Goal: Task Accomplishment & Management: Use online tool/utility

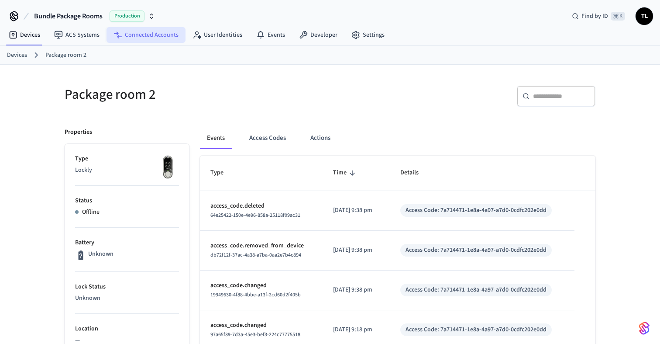
click at [163, 39] on link "Connected Accounts" at bounding box center [146, 35] width 79 height 16
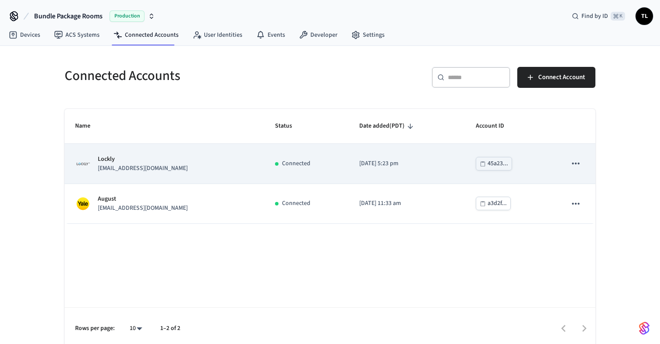
click at [437, 164] on p "[DATE] 5:23 pm" at bounding box center [408, 163] width 96 height 9
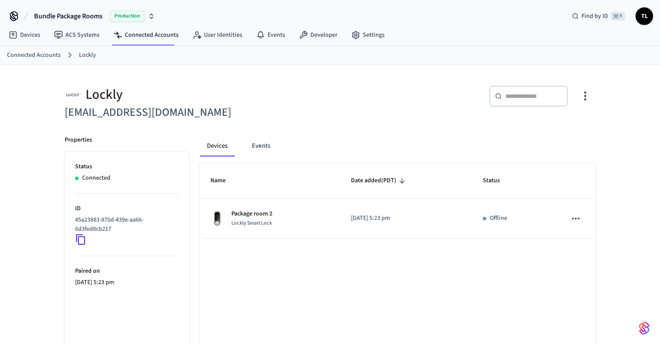
click at [588, 97] on icon "button" at bounding box center [586, 96] width 14 height 14
click at [574, 125] on li "Sync Account" at bounding box center [557, 132] width 66 height 23
click at [563, 134] on span "Sync Account" at bounding box center [560, 132] width 35 height 9
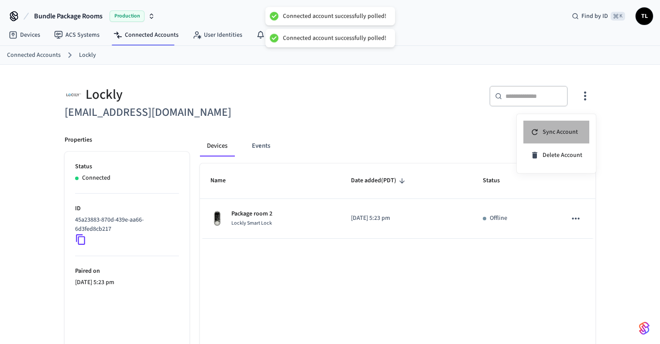
click at [563, 134] on span "Sync Account" at bounding box center [560, 132] width 35 height 9
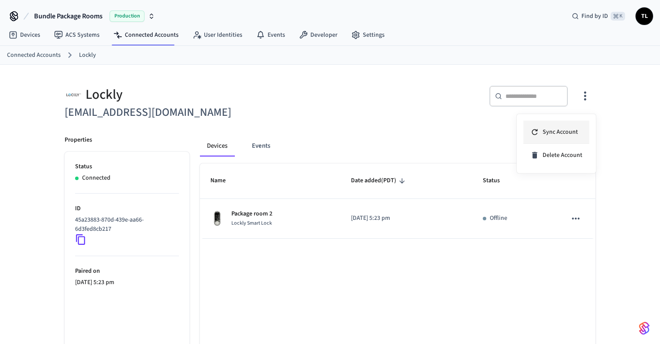
click at [542, 138] on li "Sync Account" at bounding box center [557, 132] width 66 height 23
click at [440, 220] on div at bounding box center [330, 172] width 660 height 344
click at [302, 184] on th "Name" at bounding box center [270, 180] width 141 height 35
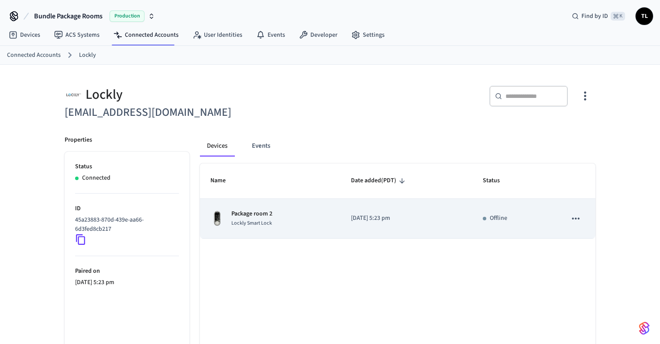
click at [297, 223] on div "Package room 2 Lockly Smart Lock" at bounding box center [271, 218] width 120 height 18
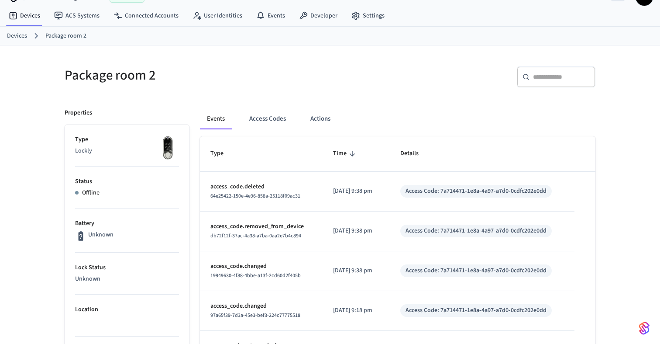
scroll to position [17, 0]
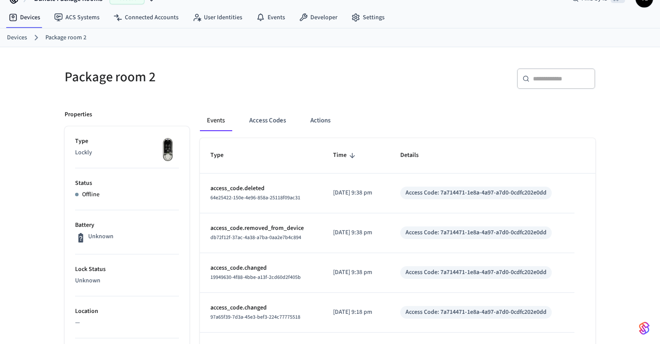
click at [297, 186] on p "access_code.deleted" at bounding box center [262, 188] width 102 height 9
click at [19, 41] on link "Devices" at bounding box center [17, 37] width 20 height 9
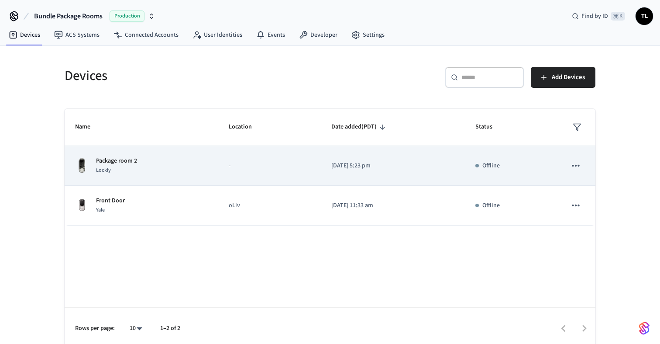
click at [202, 162] on div "Package room 2 Lockly" at bounding box center [141, 165] width 133 height 18
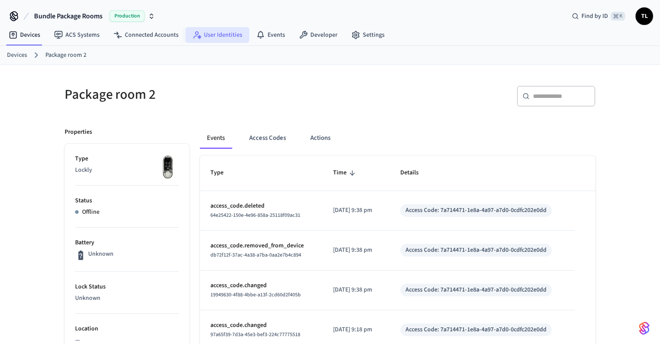
click at [233, 33] on link "User Identities" at bounding box center [218, 35] width 64 height 16
click at [164, 39] on link "Connected Accounts" at bounding box center [146, 35] width 79 height 16
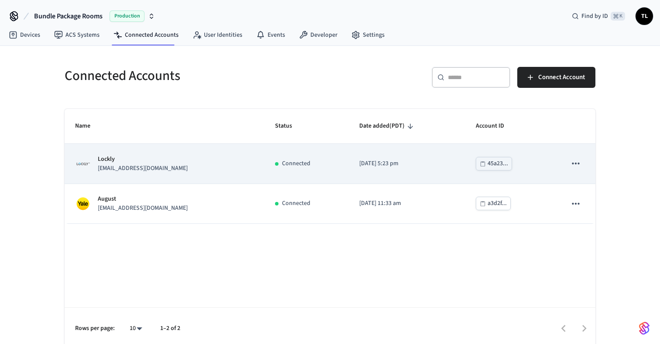
click at [370, 161] on p "[DATE] 5:23 pm" at bounding box center [408, 163] width 96 height 9
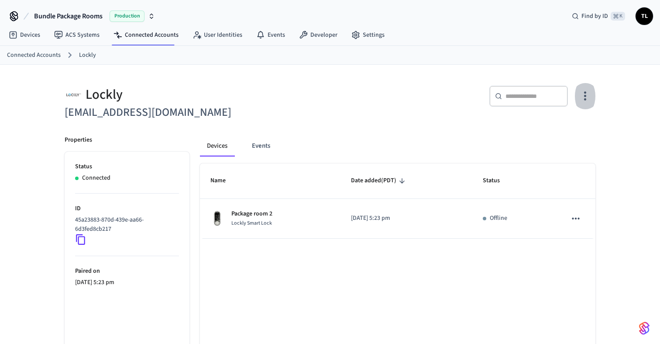
click at [592, 104] on button "button" at bounding box center [585, 96] width 21 height 35
click at [569, 135] on span "Sync Account" at bounding box center [560, 132] width 35 height 9
click at [543, 138] on li "Sync Account" at bounding box center [557, 132] width 66 height 23
